Goal: Task Accomplishment & Management: Complete application form

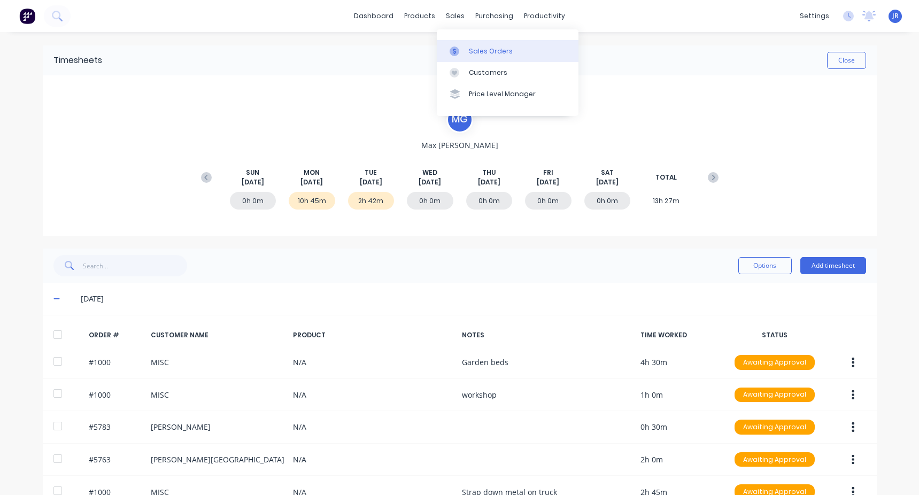
click at [470, 48] on div "Sales Orders" at bounding box center [491, 52] width 44 height 10
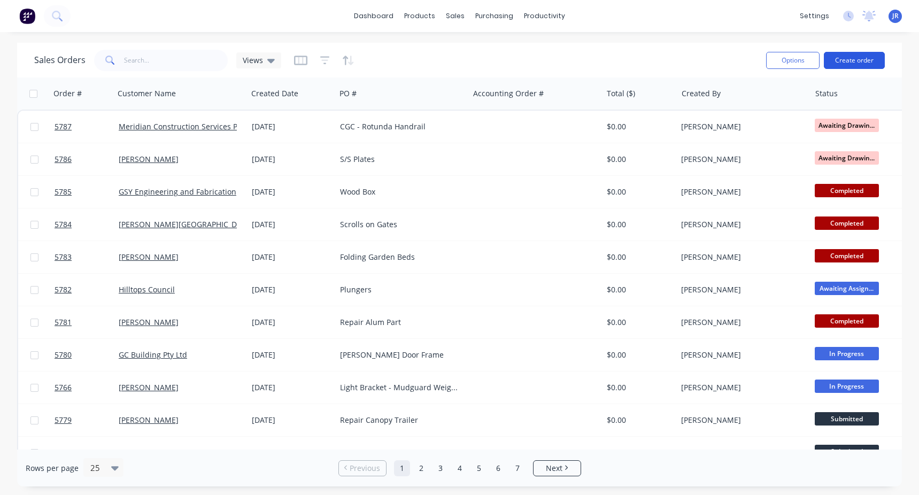
click at [840, 60] on button "Create order" at bounding box center [854, 60] width 61 height 17
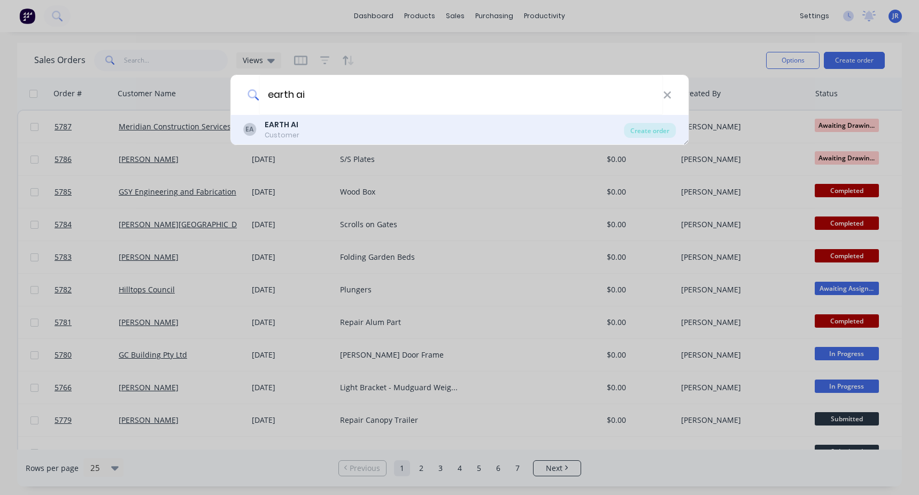
type input "earth ai"
click at [333, 133] on div "EA EARTH AI Customer" at bounding box center [433, 129] width 381 height 21
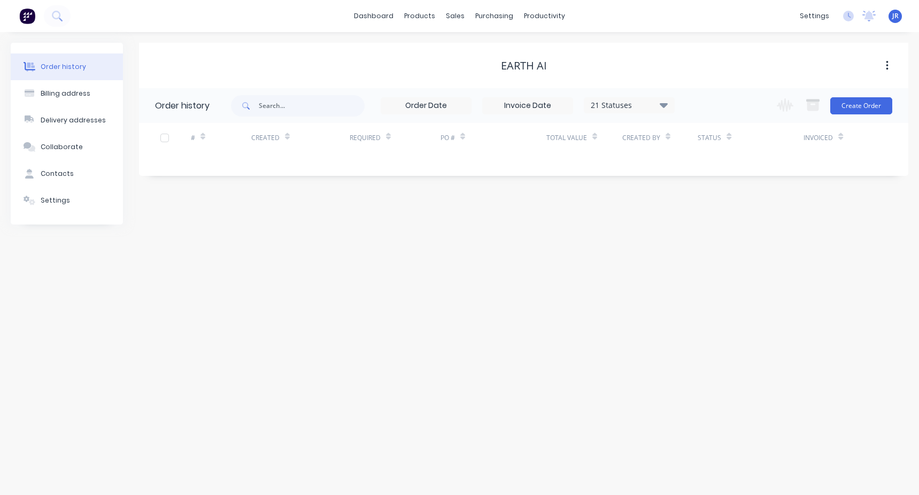
click at [863, 94] on div "Change order status Submitted To Be Quoted Jobs Pending Material to be Ordered …" at bounding box center [831, 105] width 122 height 35
click at [859, 100] on button "Create Order" at bounding box center [861, 105] width 62 height 17
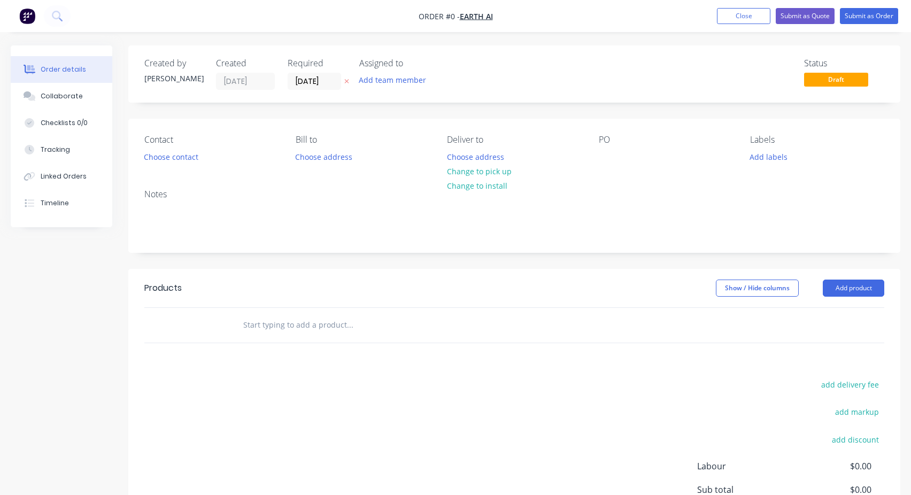
click at [290, 328] on input "text" at bounding box center [350, 324] width 214 height 21
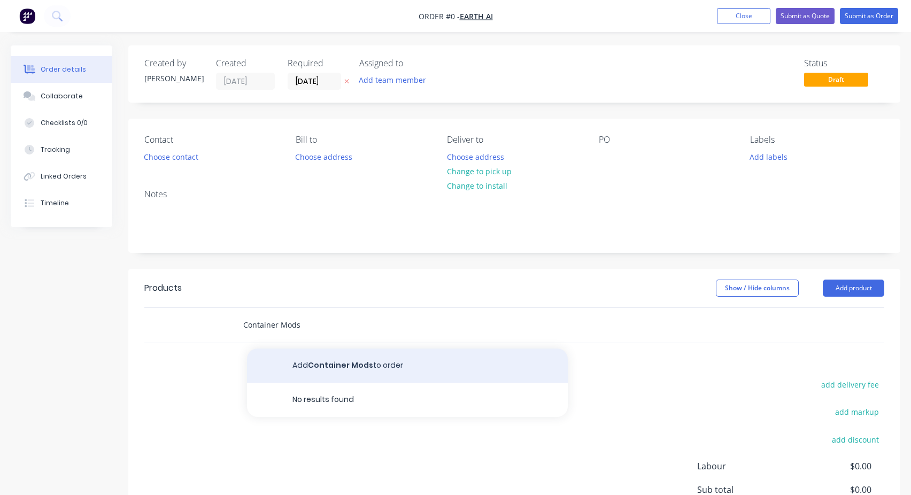
type input "Container Mods"
click at [300, 367] on button "Add Container Mods to order" at bounding box center [407, 365] width 321 height 34
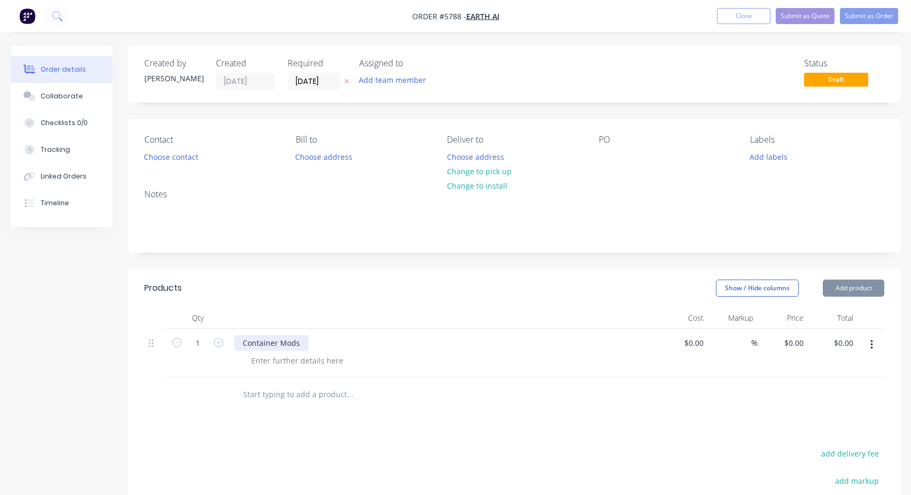
click at [264, 348] on div "Container Mods" at bounding box center [271, 343] width 74 height 16
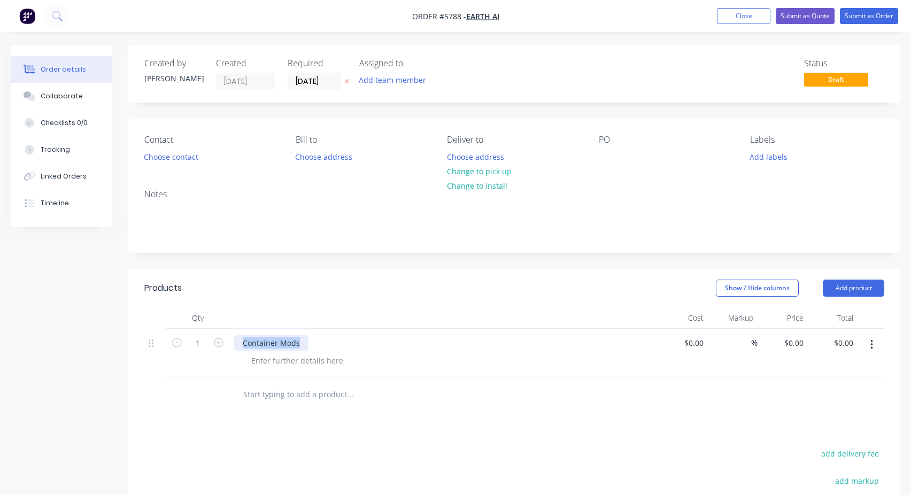
click at [264, 348] on div "Container Mods" at bounding box center [271, 343] width 74 height 16
copy div "Container Mods"
click at [608, 156] on div at bounding box center [607, 157] width 17 height 16
paste div
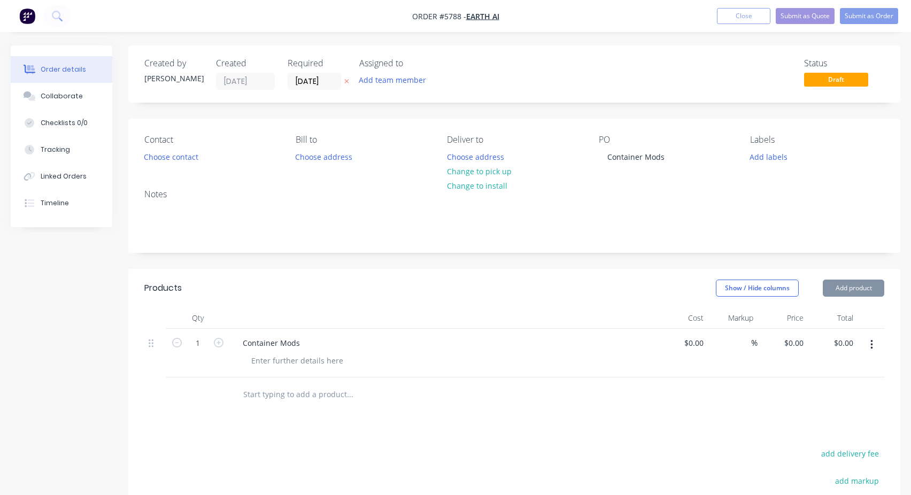
click at [600, 94] on div "Created by [PERSON_NAME] Created [DATE] Required [DATE] Assigned to Add team me…" at bounding box center [514, 73] width 772 height 57
click at [847, 16] on button "Submit as Order" at bounding box center [869, 16] width 58 height 16
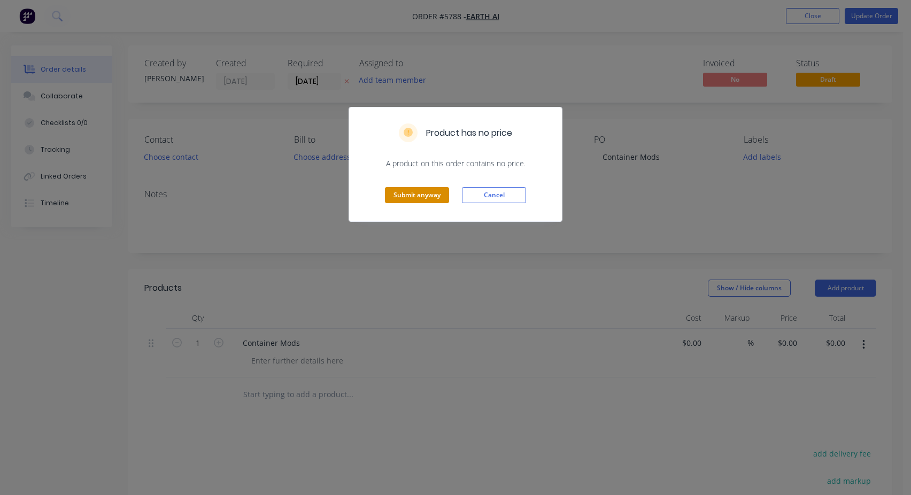
click at [431, 193] on button "Submit anyway" at bounding box center [417, 195] width 64 height 16
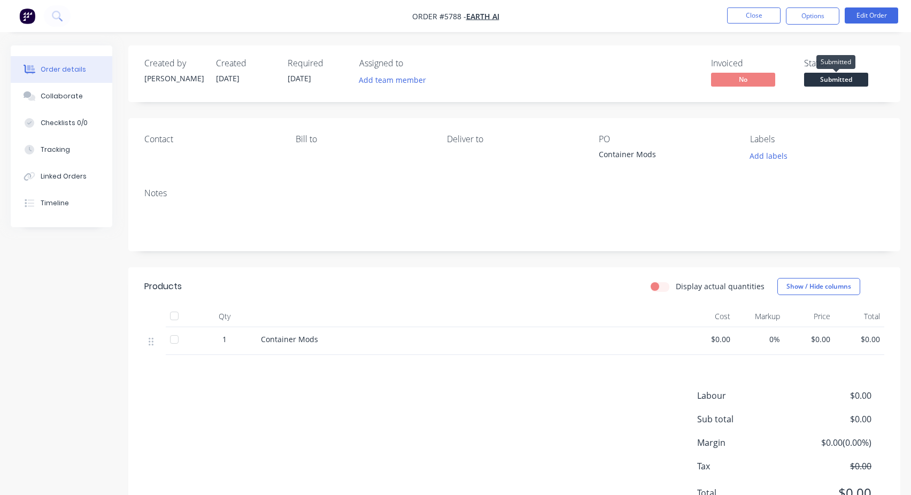
click at [847, 74] on span "Submitted" at bounding box center [836, 79] width 64 height 13
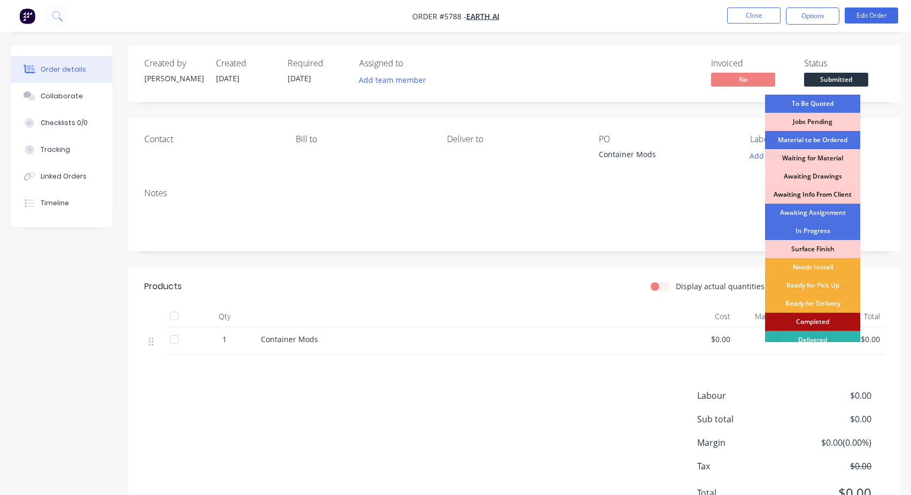
click at [812, 202] on div "Awaiting Info From Client" at bounding box center [812, 194] width 95 height 18
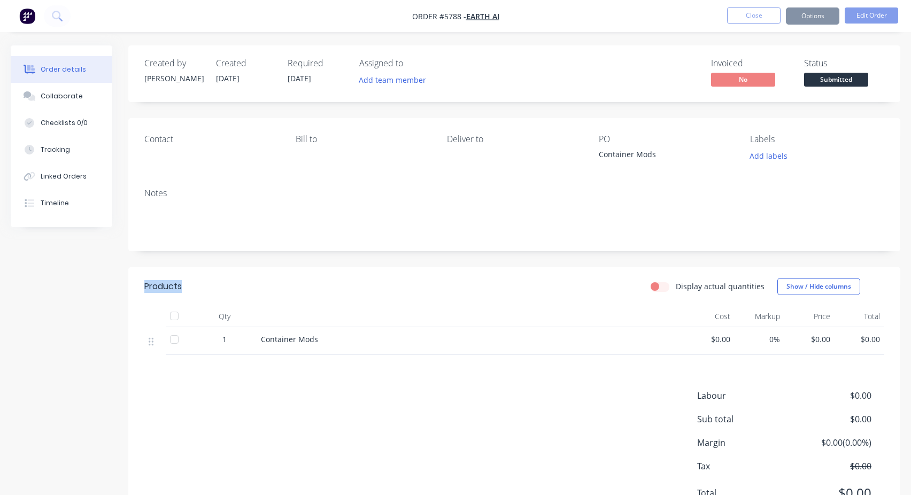
click at [812, 202] on div "Notes" at bounding box center [514, 216] width 772 height 72
drag, startPoint x: 812, startPoint y: 202, endPoint x: 822, endPoint y: 85, distance: 116.9
click at [822, 85] on span "Awaiting Info F..." at bounding box center [836, 79] width 64 height 13
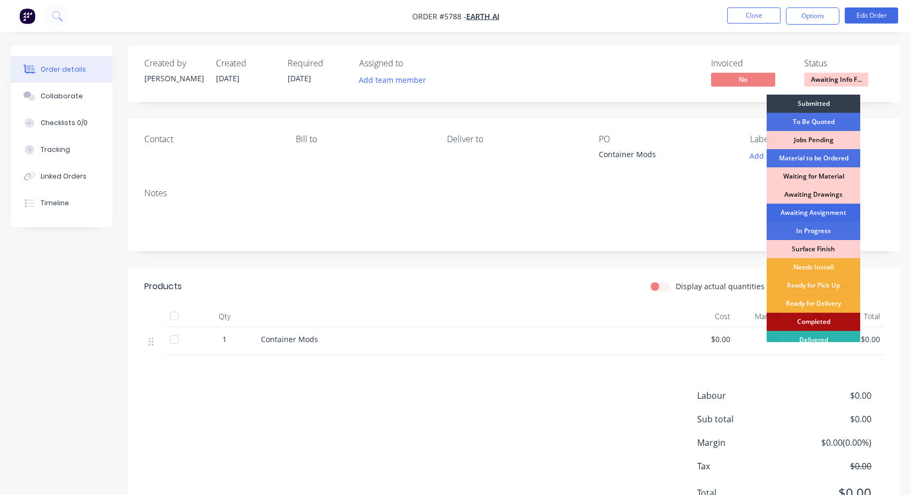
click at [808, 216] on div "Awaiting Assignment" at bounding box center [813, 213] width 94 height 18
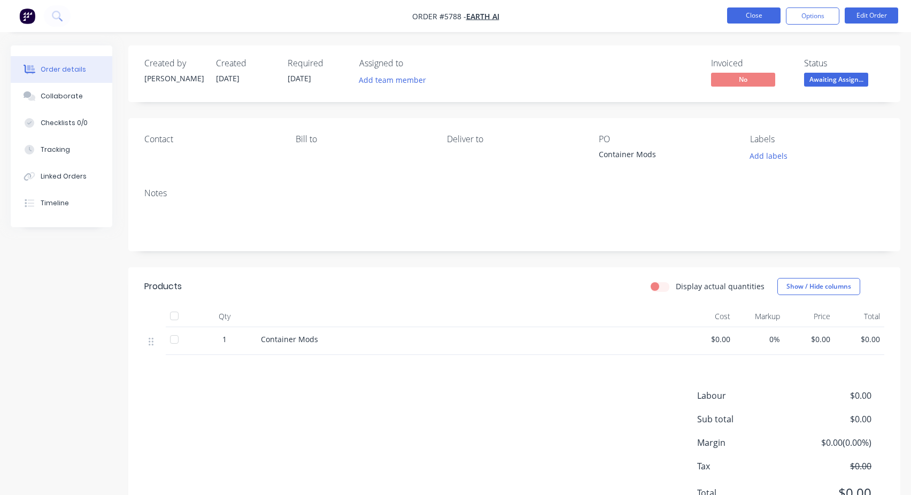
click at [752, 12] on button "Close" at bounding box center [753, 15] width 53 height 16
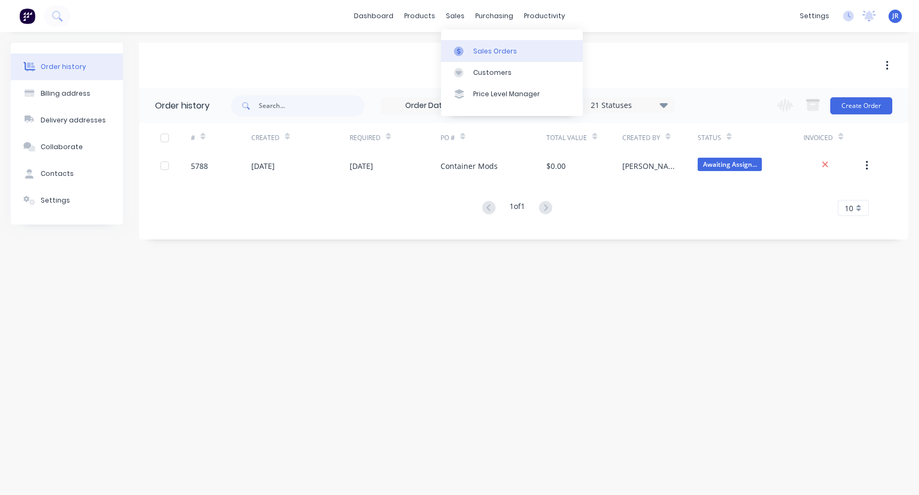
click at [476, 48] on div "Sales Orders" at bounding box center [495, 52] width 44 height 10
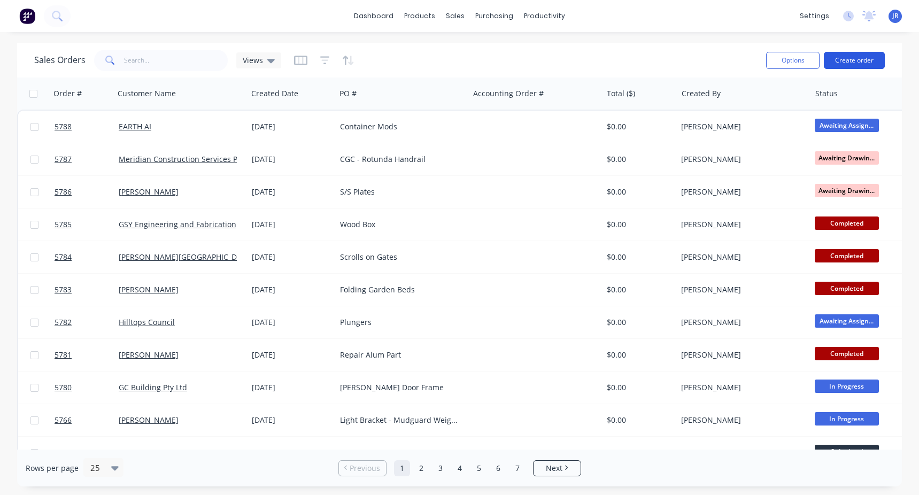
click at [848, 60] on button "Create order" at bounding box center [854, 60] width 61 height 17
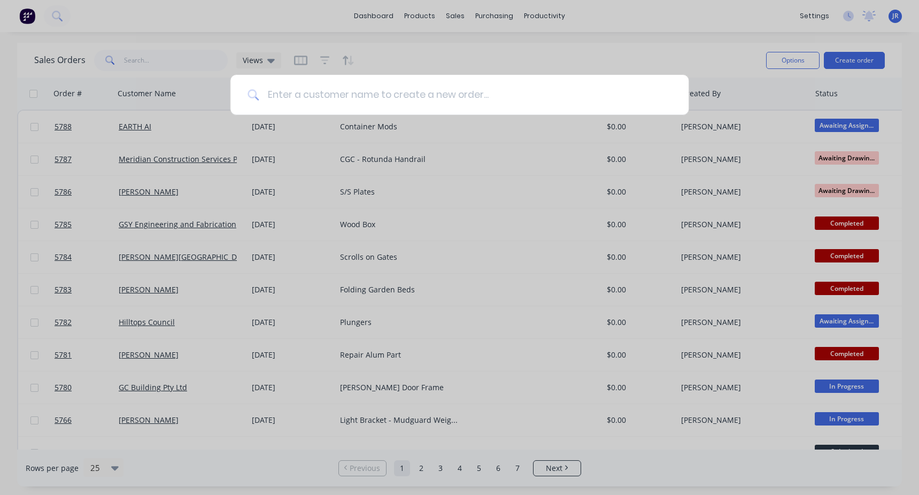
click at [394, 104] on input at bounding box center [465, 95] width 413 height 40
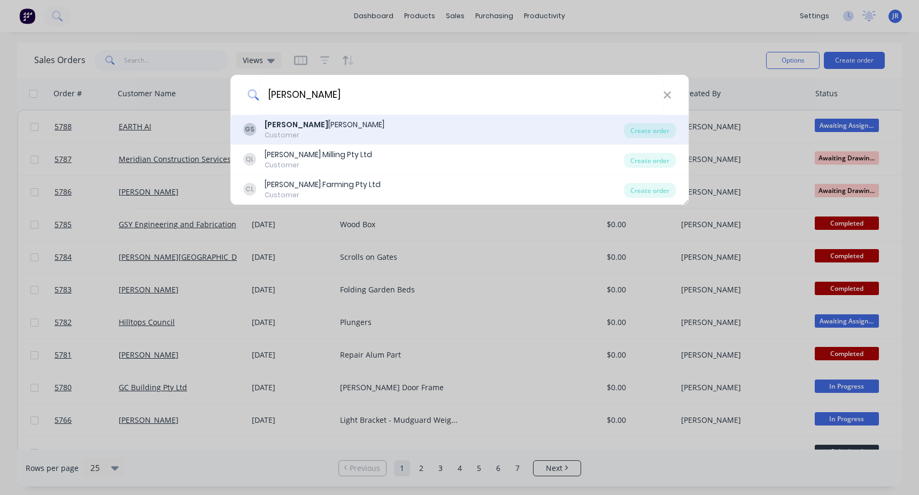
type input "[PERSON_NAME]"
click at [338, 127] on div "GS [PERSON_NAME] Customer" at bounding box center [433, 129] width 381 height 21
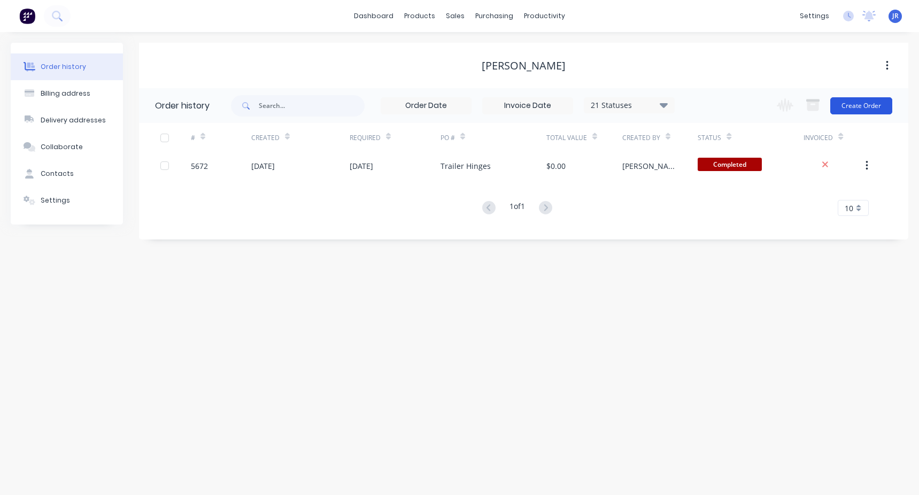
click at [850, 103] on button "Create Order" at bounding box center [861, 105] width 62 height 17
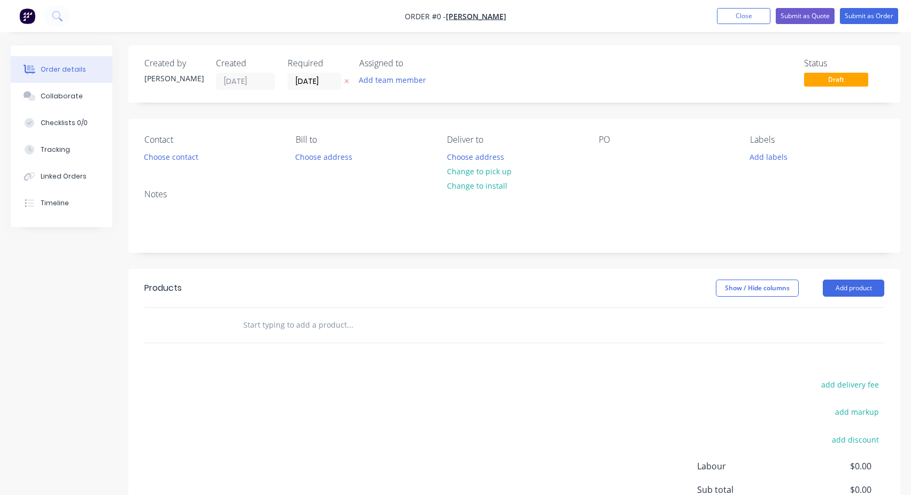
click at [267, 327] on input "text" at bounding box center [350, 324] width 214 height 21
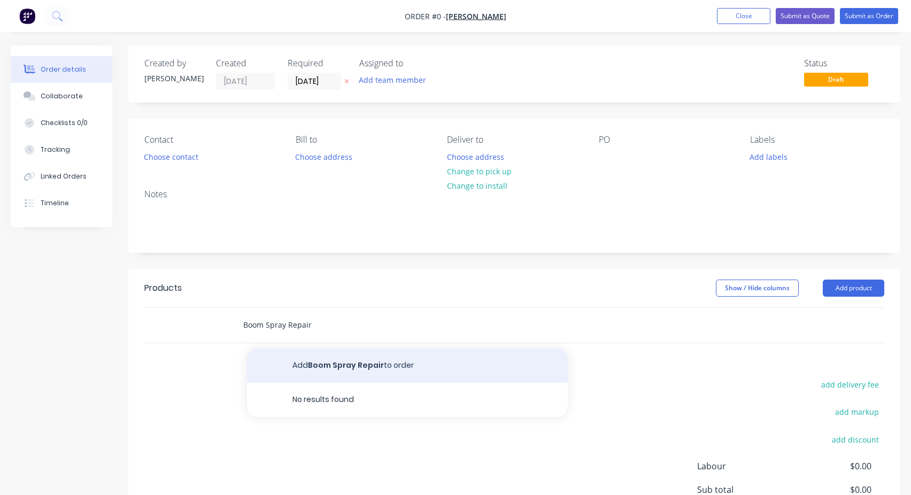
type input "Boom Spray Repair"
click at [316, 369] on button "Add Boom Spray Repair to order" at bounding box center [407, 365] width 321 height 34
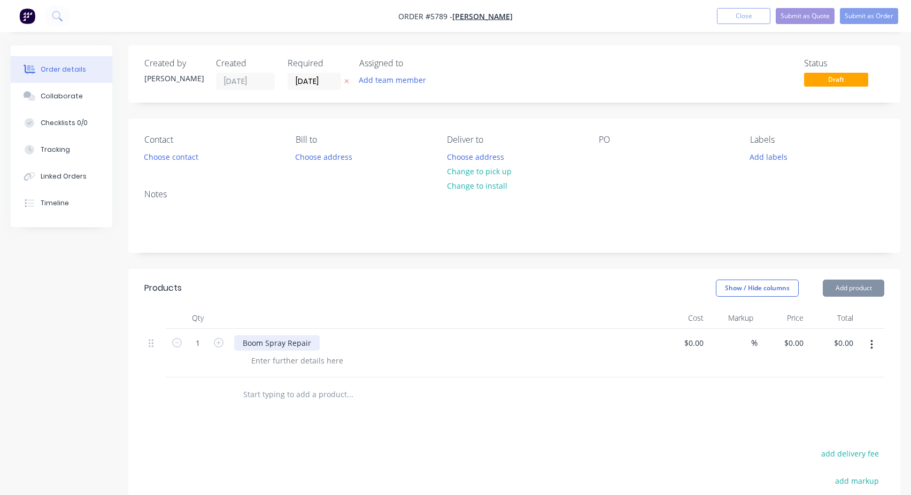
click at [272, 342] on div "Boom Spray Repair" at bounding box center [277, 343] width 86 height 16
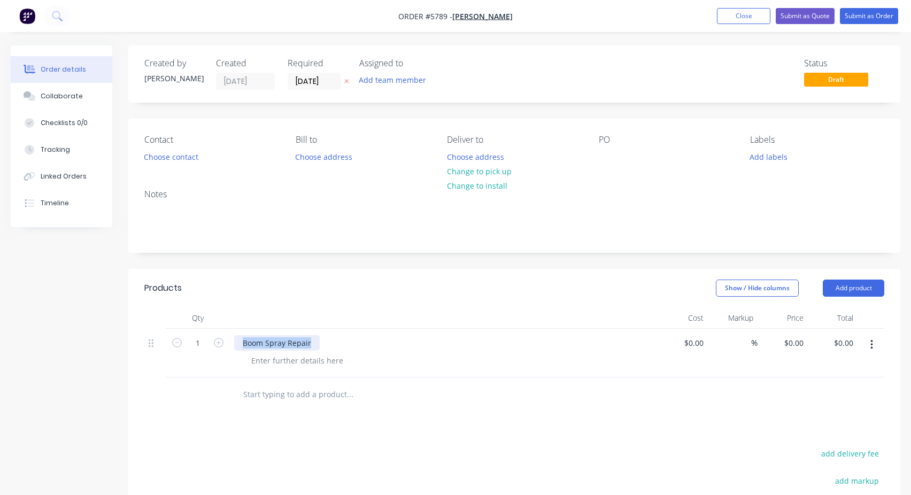
click at [272, 342] on div "Boom Spray Repair" at bounding box center [277, 343] width 86 height 16
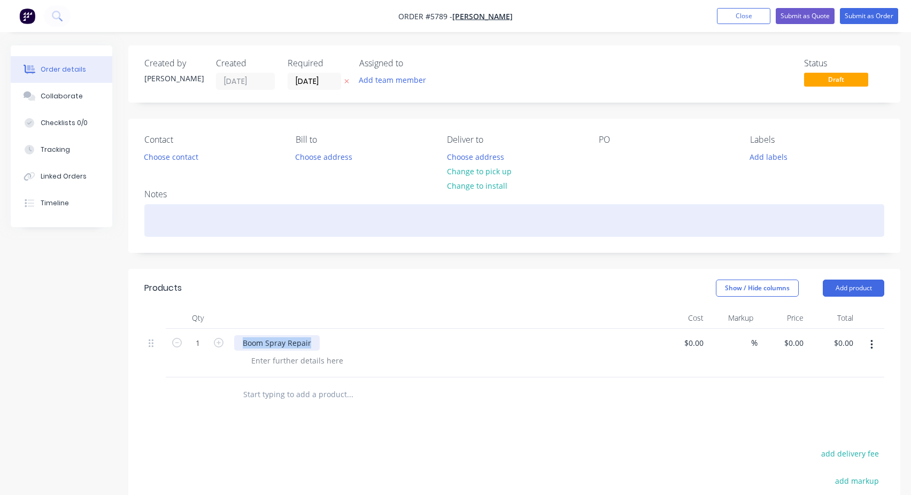
copy div "Boom Spray Repair"
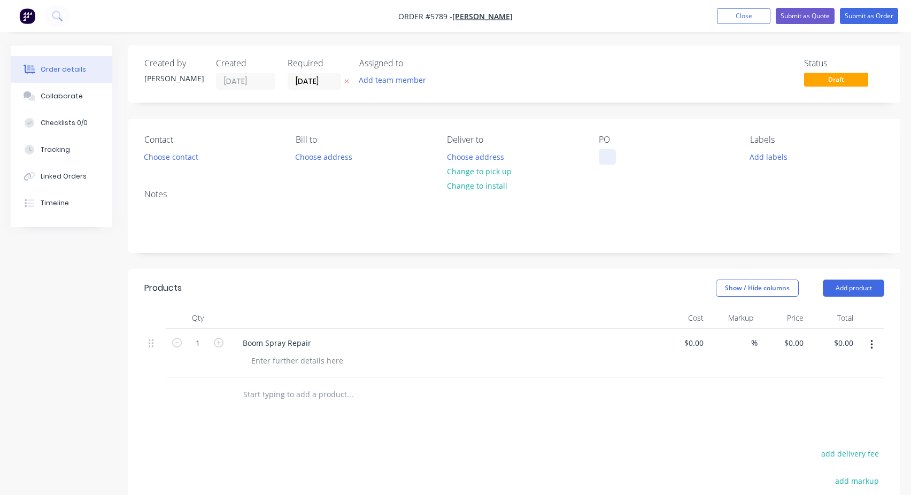
click at [591, 158] on div "Contact Choose contact [PERSON_NAME] to Choose address Deliver to Choose addres…" at bounding box center [514, 150] width 772 height 62
click at [599, 161] on div at bounding box center [607, 157] width 17 height 16
paste div
click at [740, 108] on div "Created by [PERSON_NAME] Created [DATE] Required [DATE] Assigned to Add team me…" at bounding box center [514, 356] width 772 height 623
click at [877, 13] on button "Submit as Order" at bounding box center [869, 16] width 58 height 16
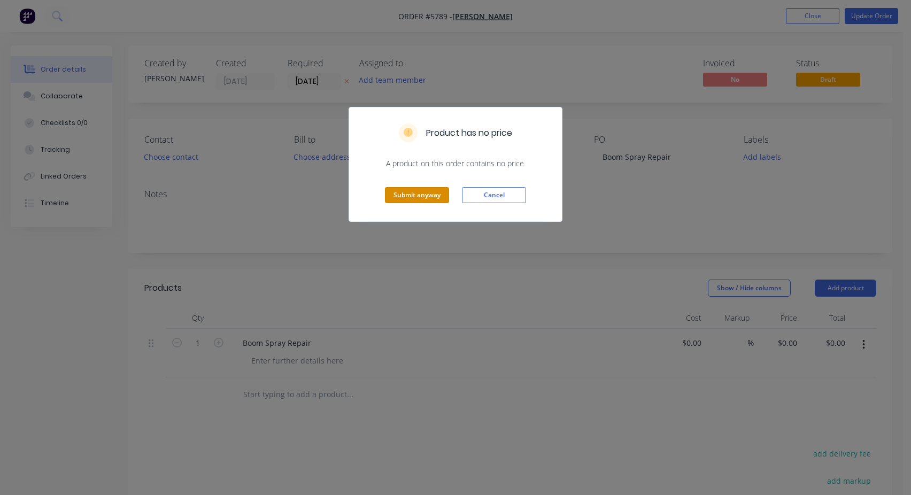
drag, startPoint x: 426, startPoint y: 191, endPoint x: 560, endPoint y: 158, distance: 138.1
click at [426, 190] on button "Submit anyway" at bounding box center [417, 195] width 64 height 16
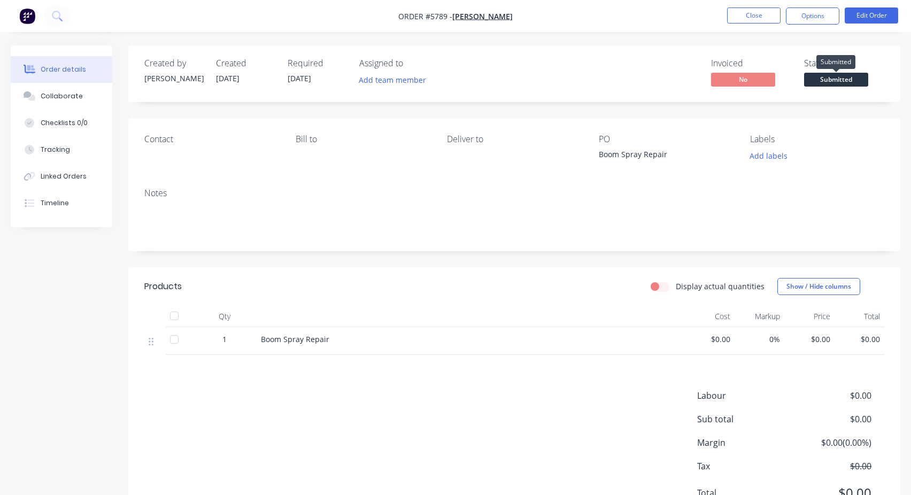
click at [834, 83] on span "Submitted" at bounding box center [836, 79] width 64 height 13
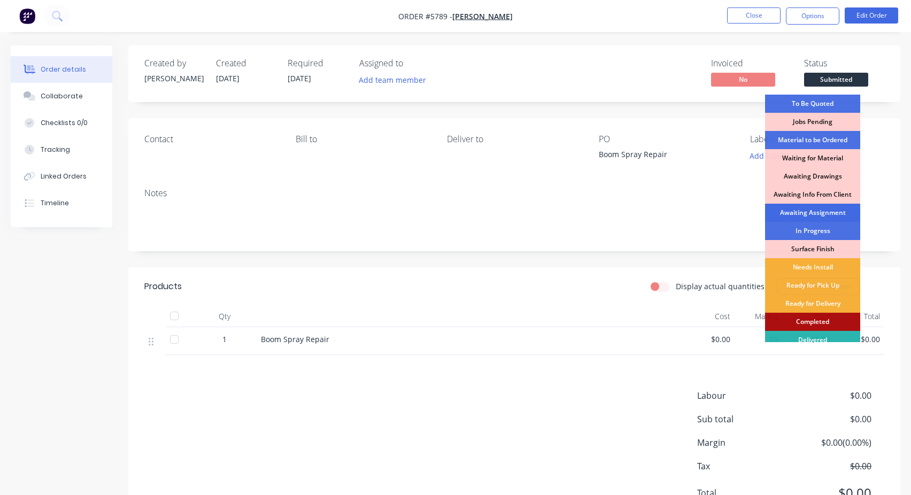
click at [830, 213] on div "Awaiting Assignment" at bounding box center [812, 213] width 95 height 18
